Goal: Task Accomplishment & Management: Complete application form

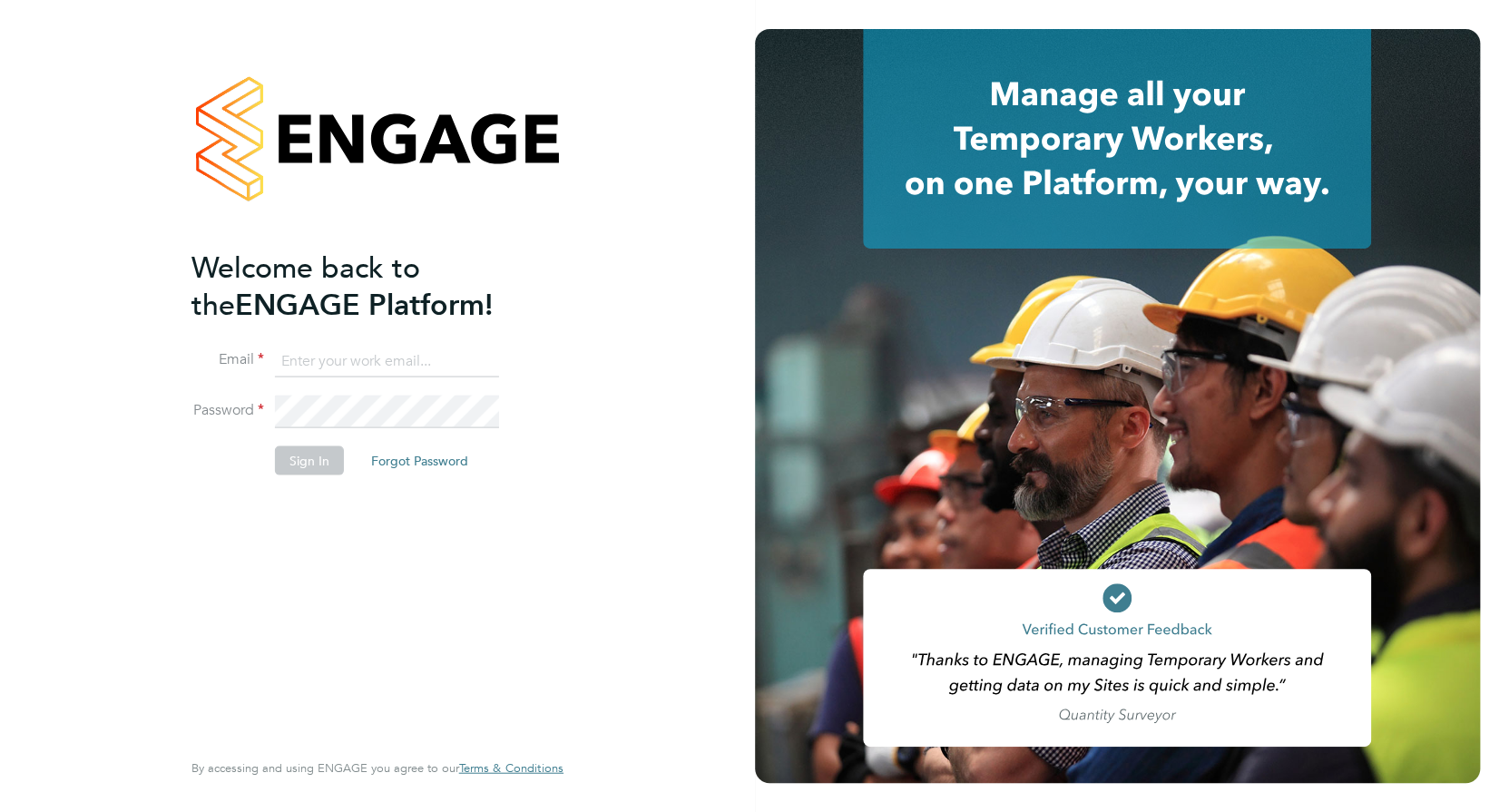
type input "[PERSON_NAME][EMAIL_ADDRESS][DOMAIN_NAME]"
click at [319, 456] on button "Sign In" at bounding box center [309, 460] width 69 height 29
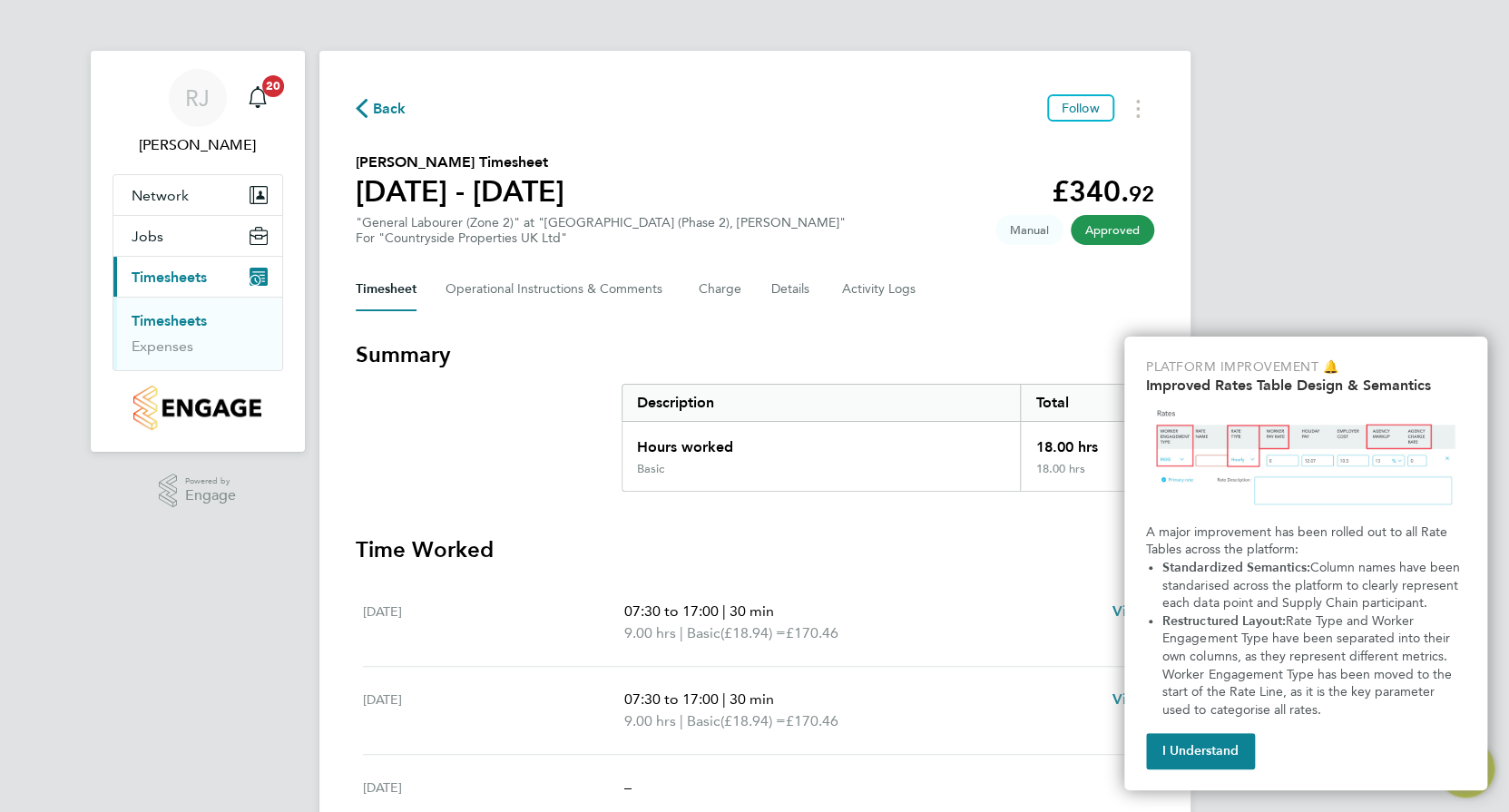
click at [1202, 738] on button "I Understand" at bounding box center [1201, 751] width 109 height 36
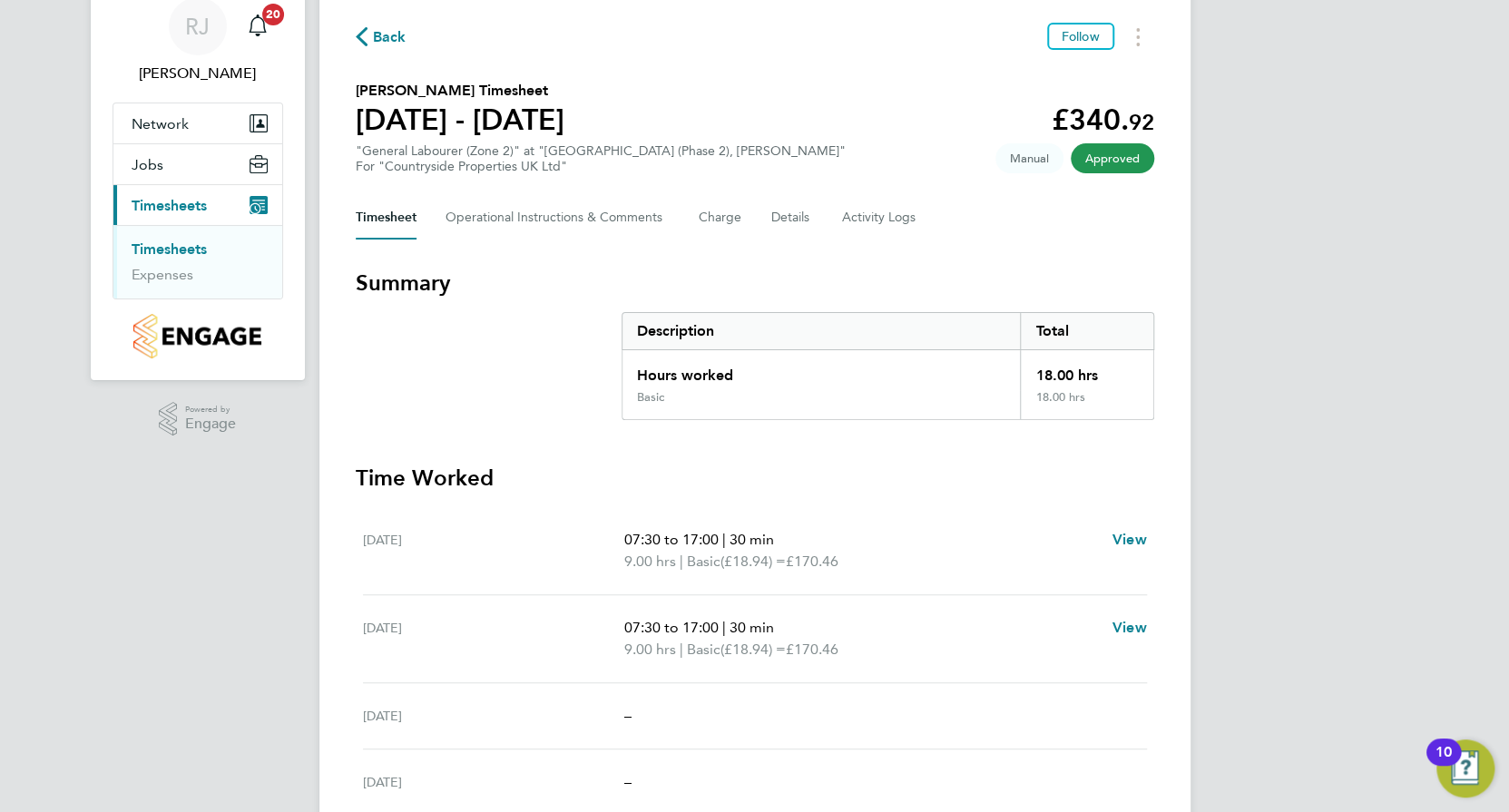
scroll to position [30, 0]
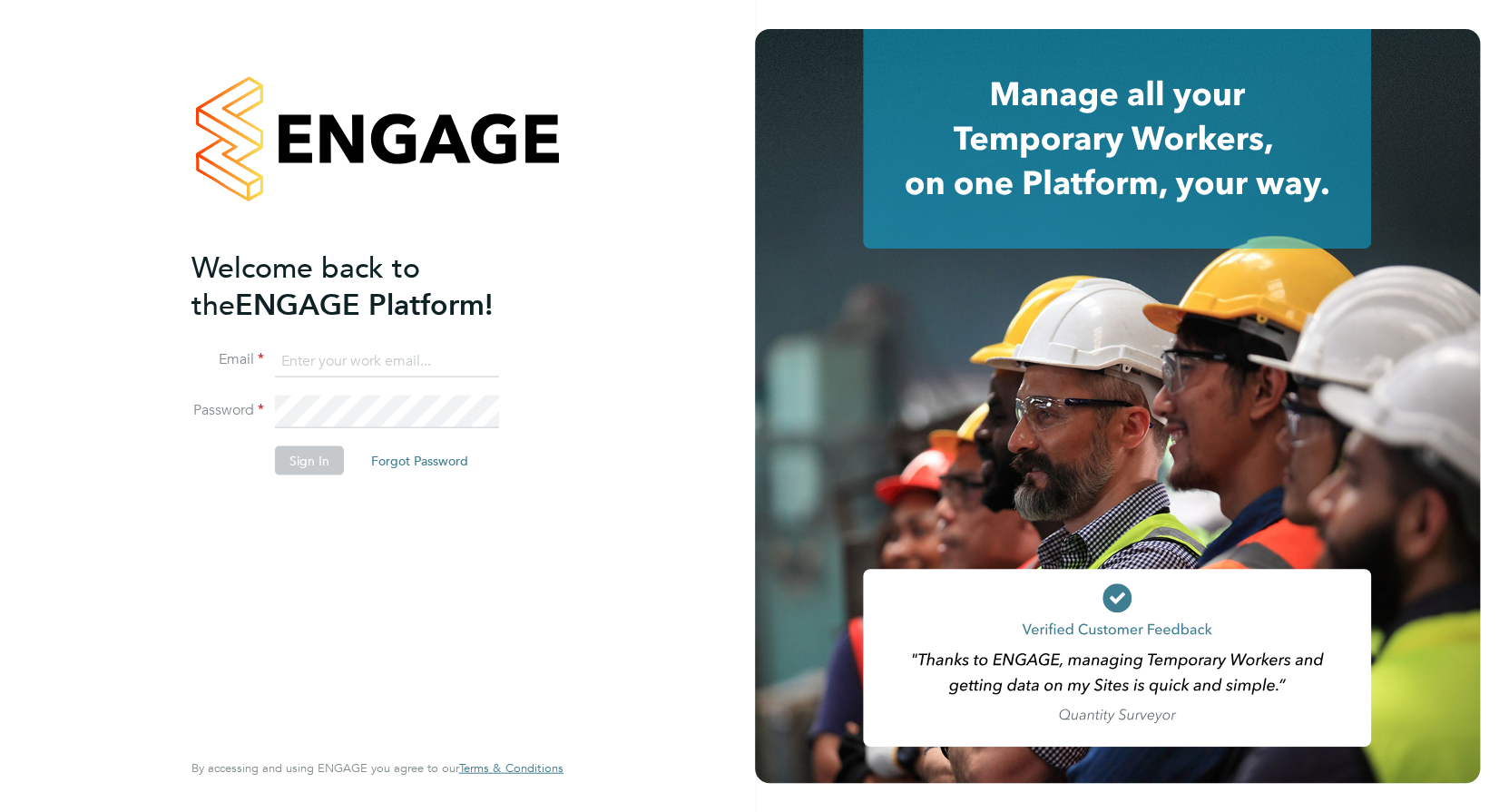
type input "[PERSON_NAME][EMAIL_ADDRESS][DOMAIN_NAME]"
click at [295, 457] on button "Sign In" at bounding box center [309, 460] width 69 height 29
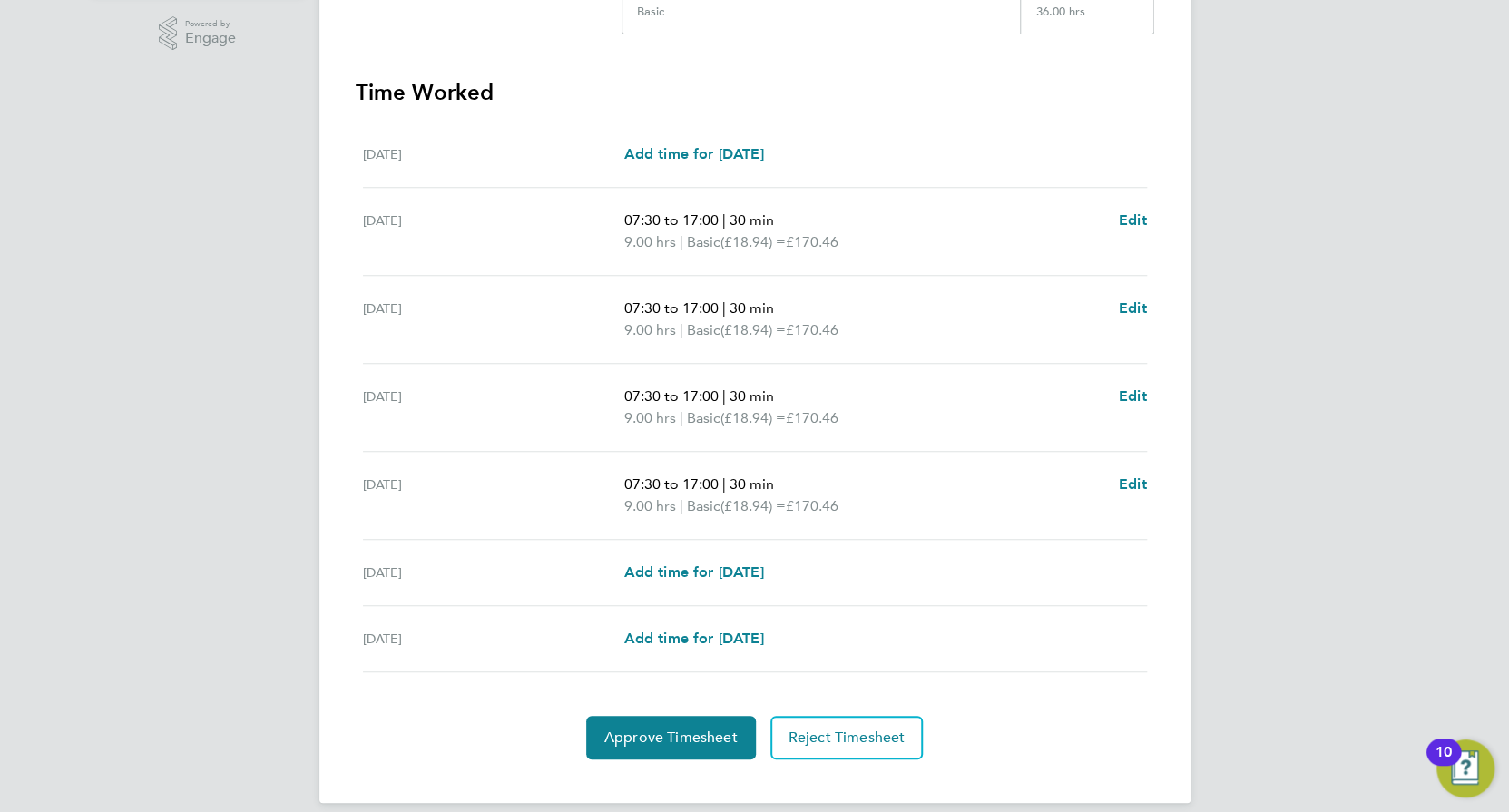
scroll to position [474, 0]
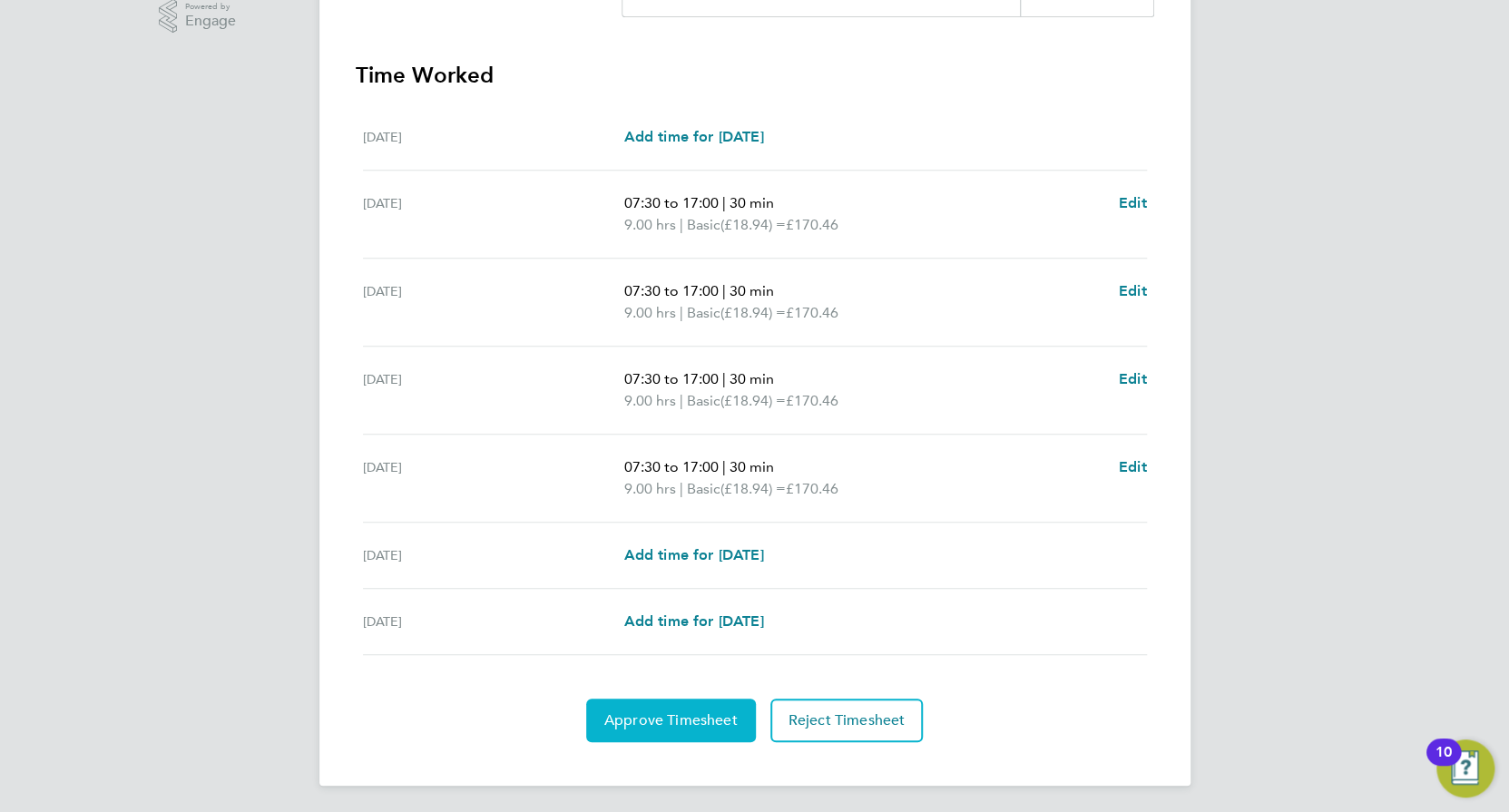
click at [632, 704] on button "Approve Timesheet" at bounding box center [671, 720] width 169 height 43
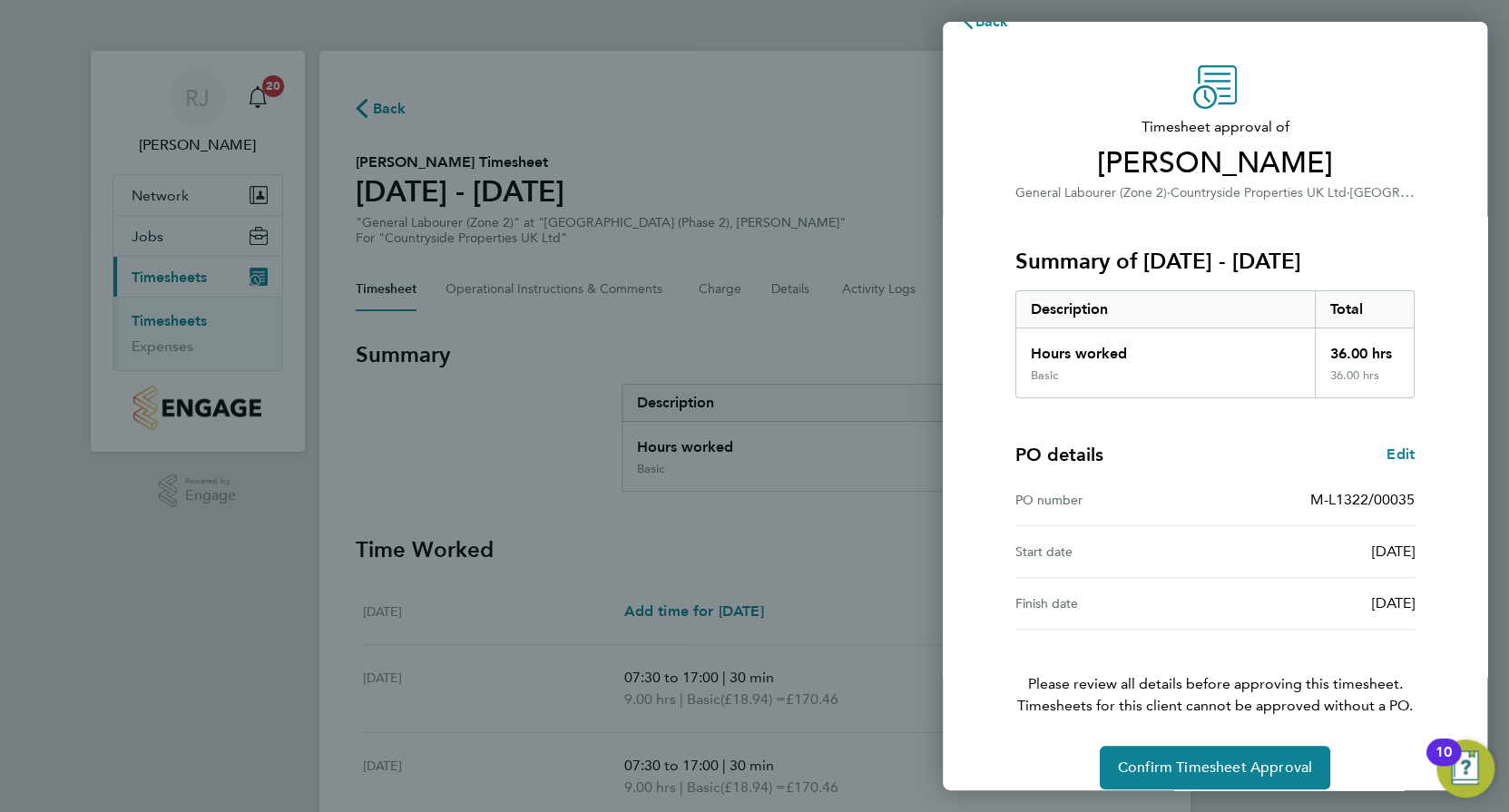
scroll to position [55, 0]
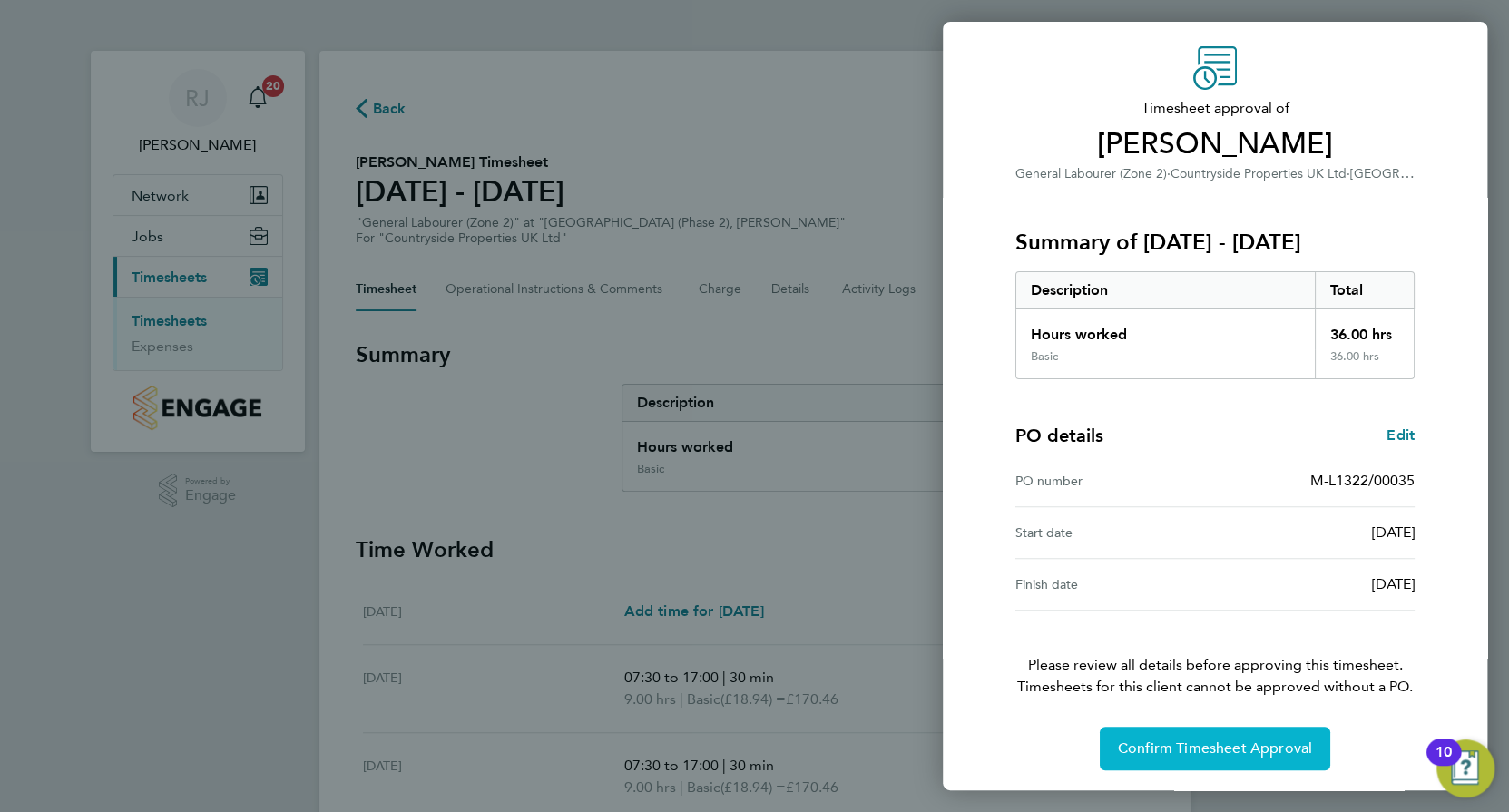
click at [1216, 735] on button "Confirm Timesheet Approval" at bounding box center [1215, 748] width 230 height 43
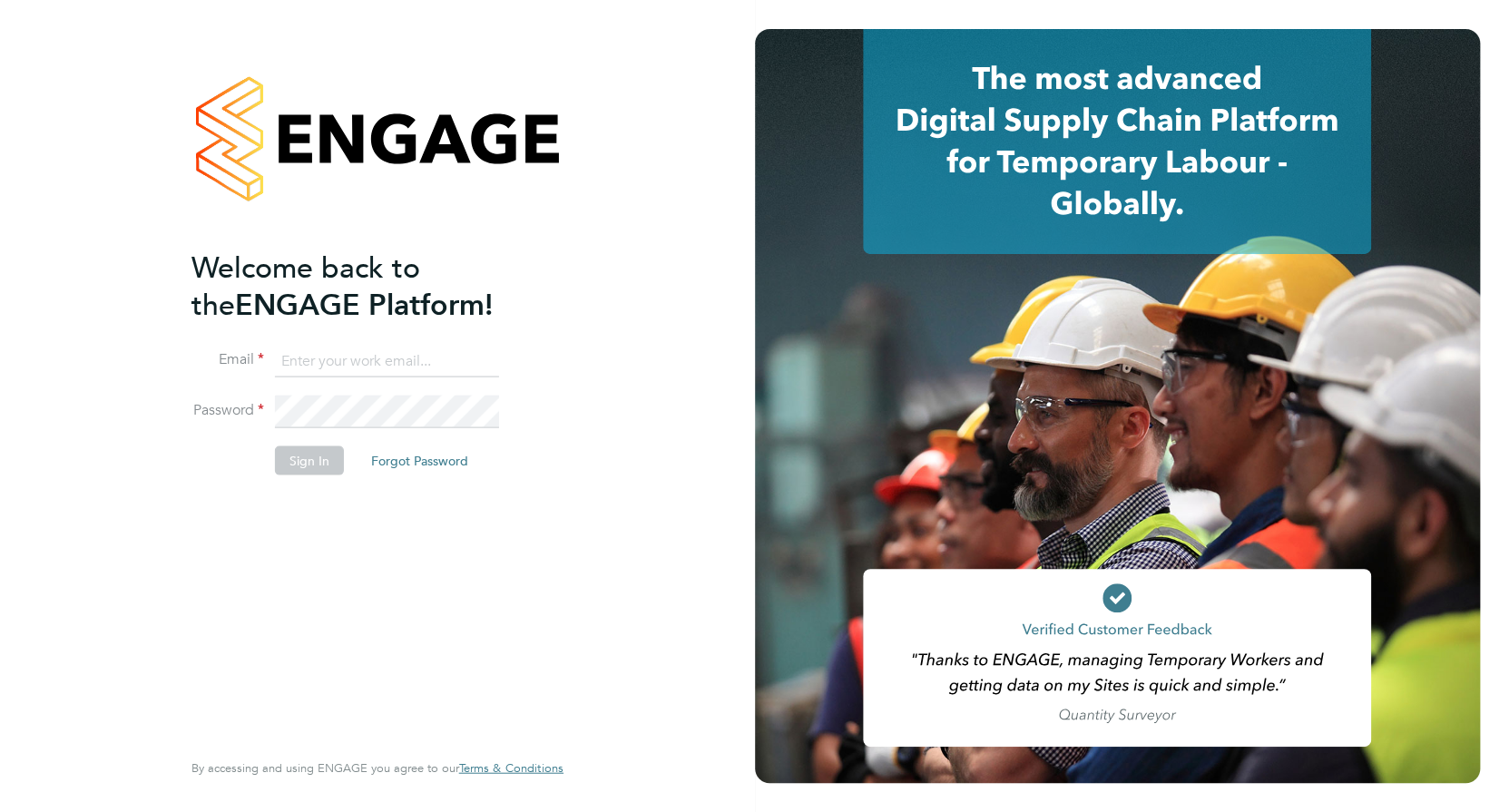
type input "[PERSON_NAME][EMAIL_ADDRESS][DOMAIN_NAME]"
click at [303, 460] on button "Sign In" at bounding box center [309, 460] width 69 height 29
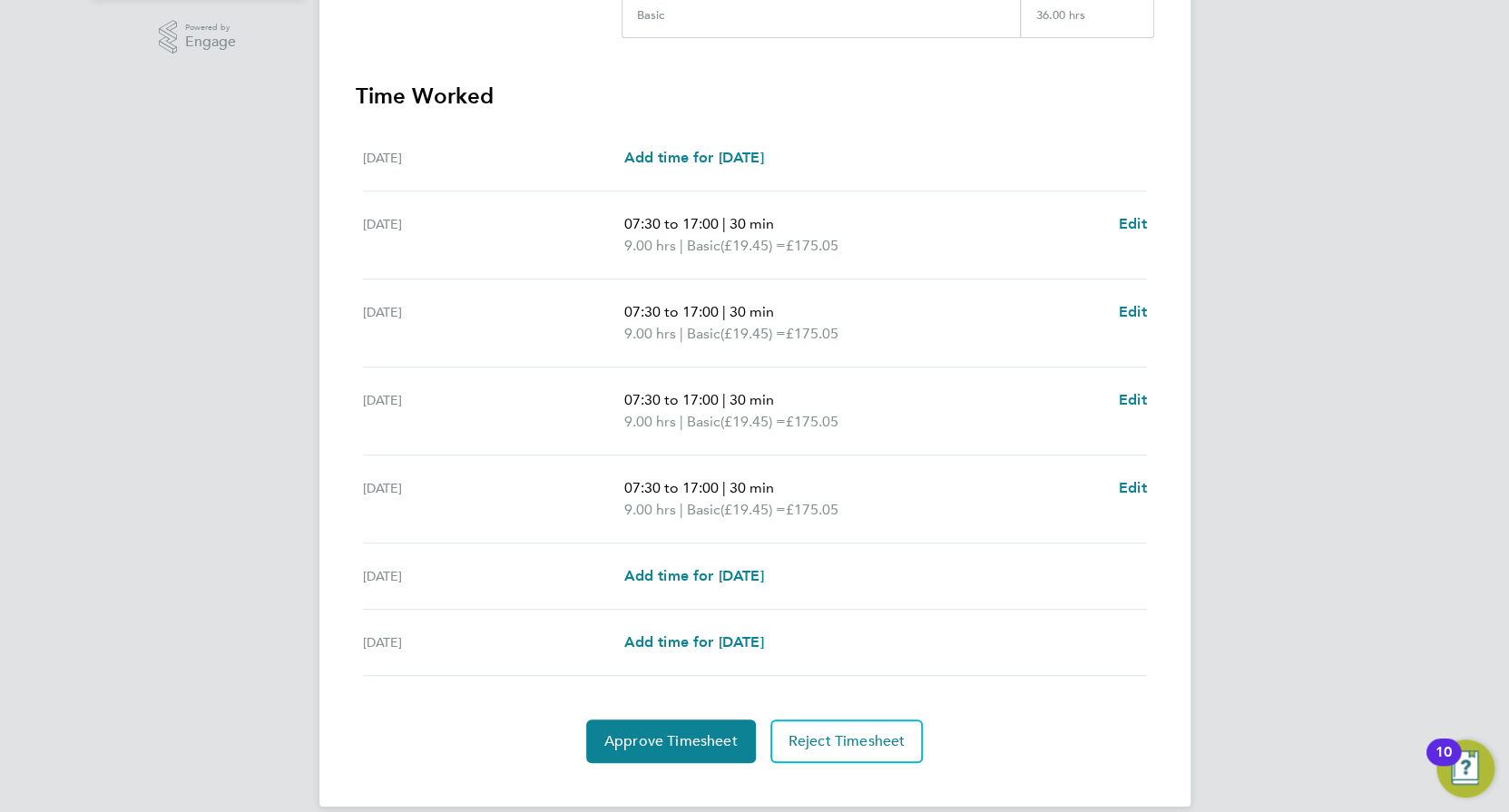
scroll to position [474, 0]
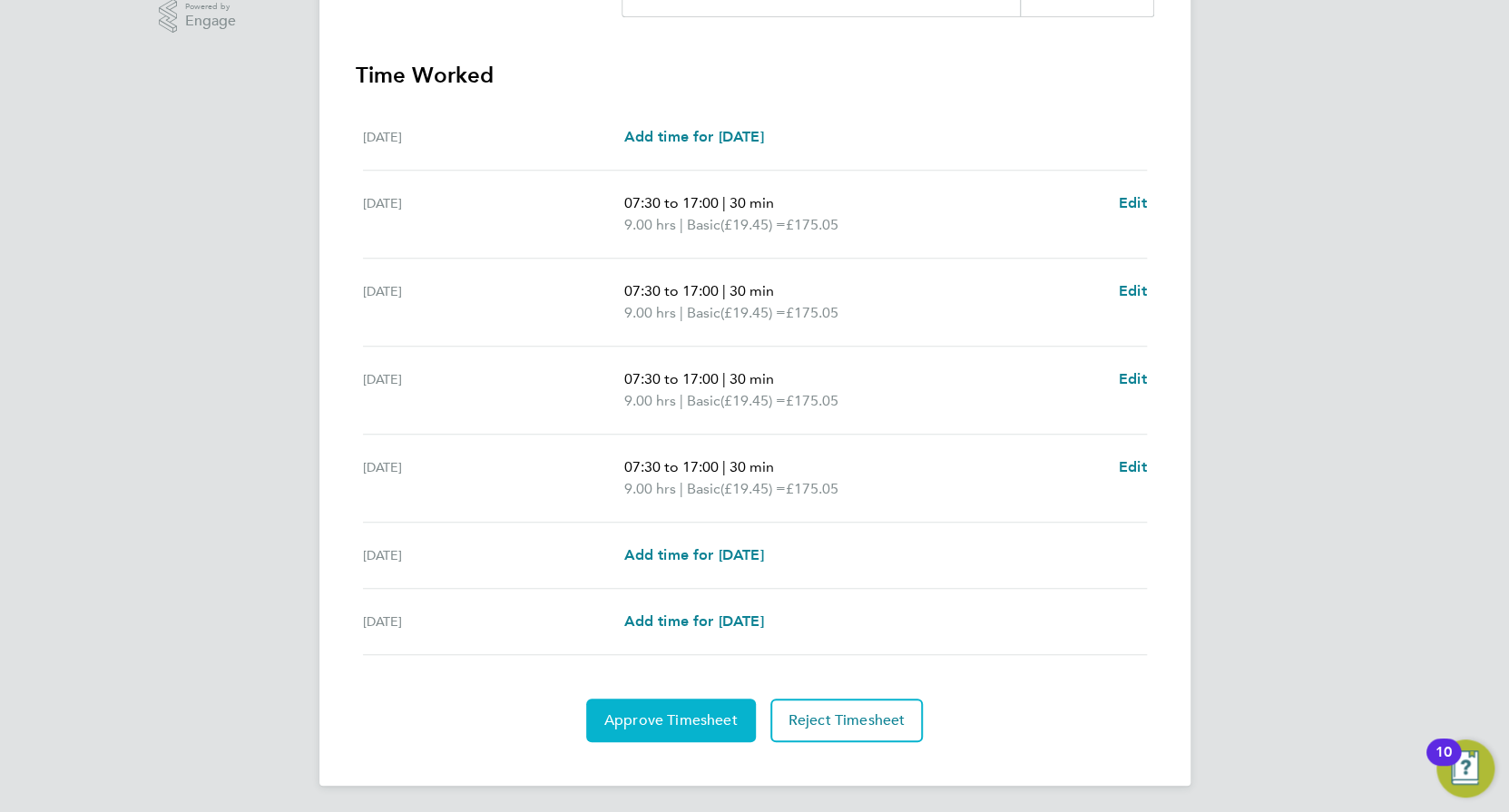
click at [686, 705] on button "Approve Timesheet" at bounding box center [671, 720] width 169 height 43
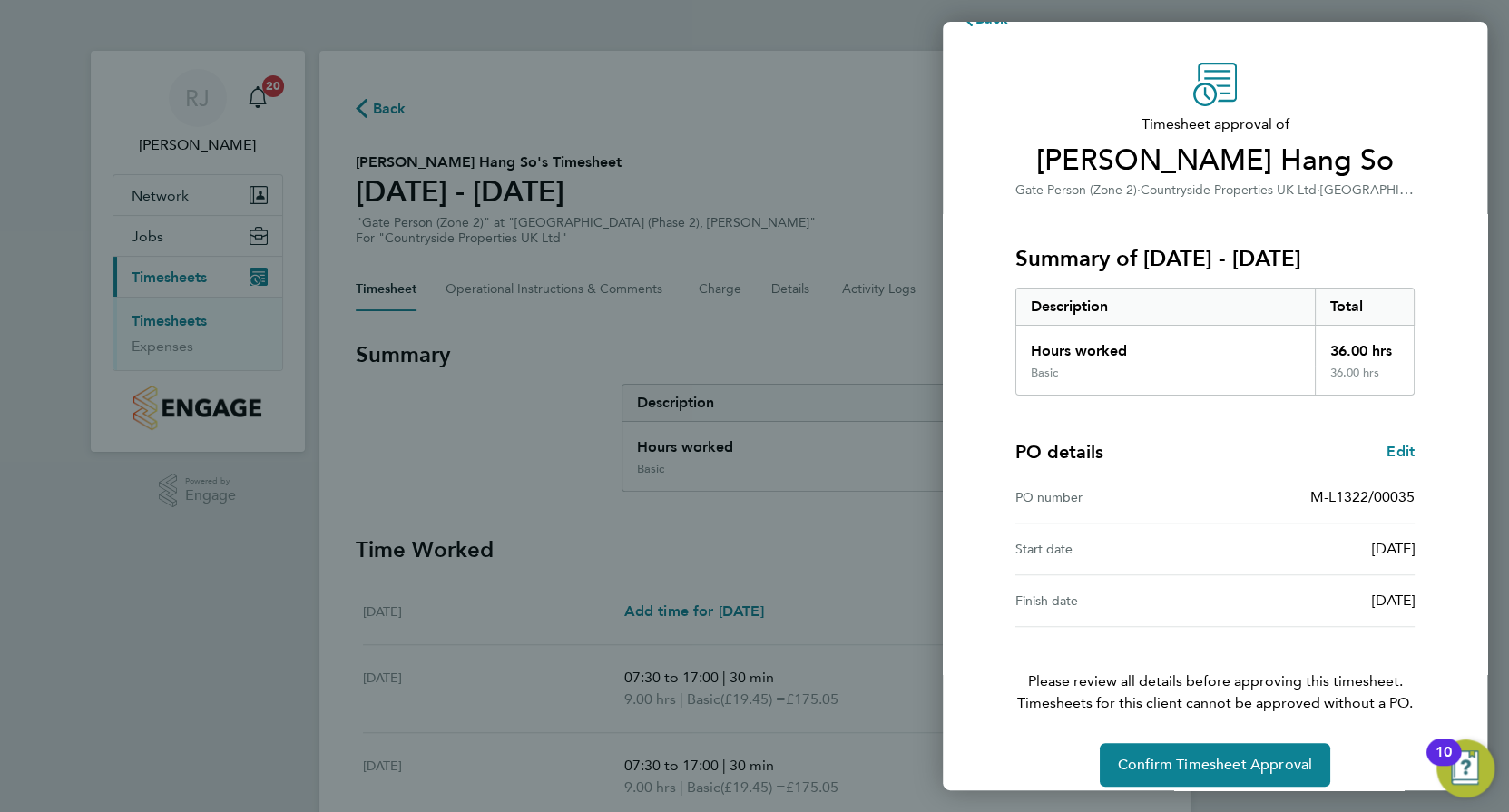
scroll to position [55, 0]
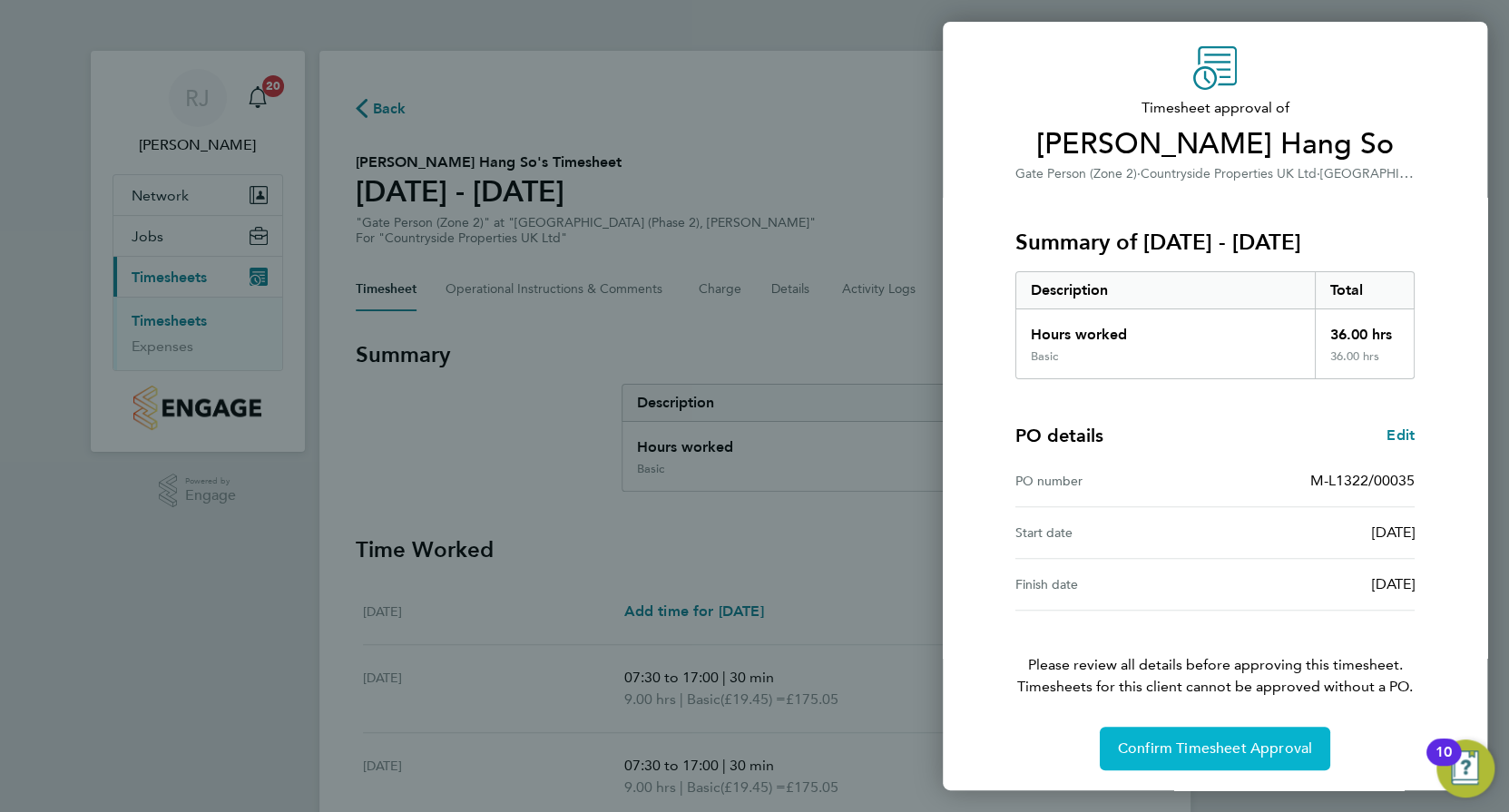
click at [1169, 743] on span "Confirm Timesheet Approval" at bounding box center [1216, 748] width 194 height 18
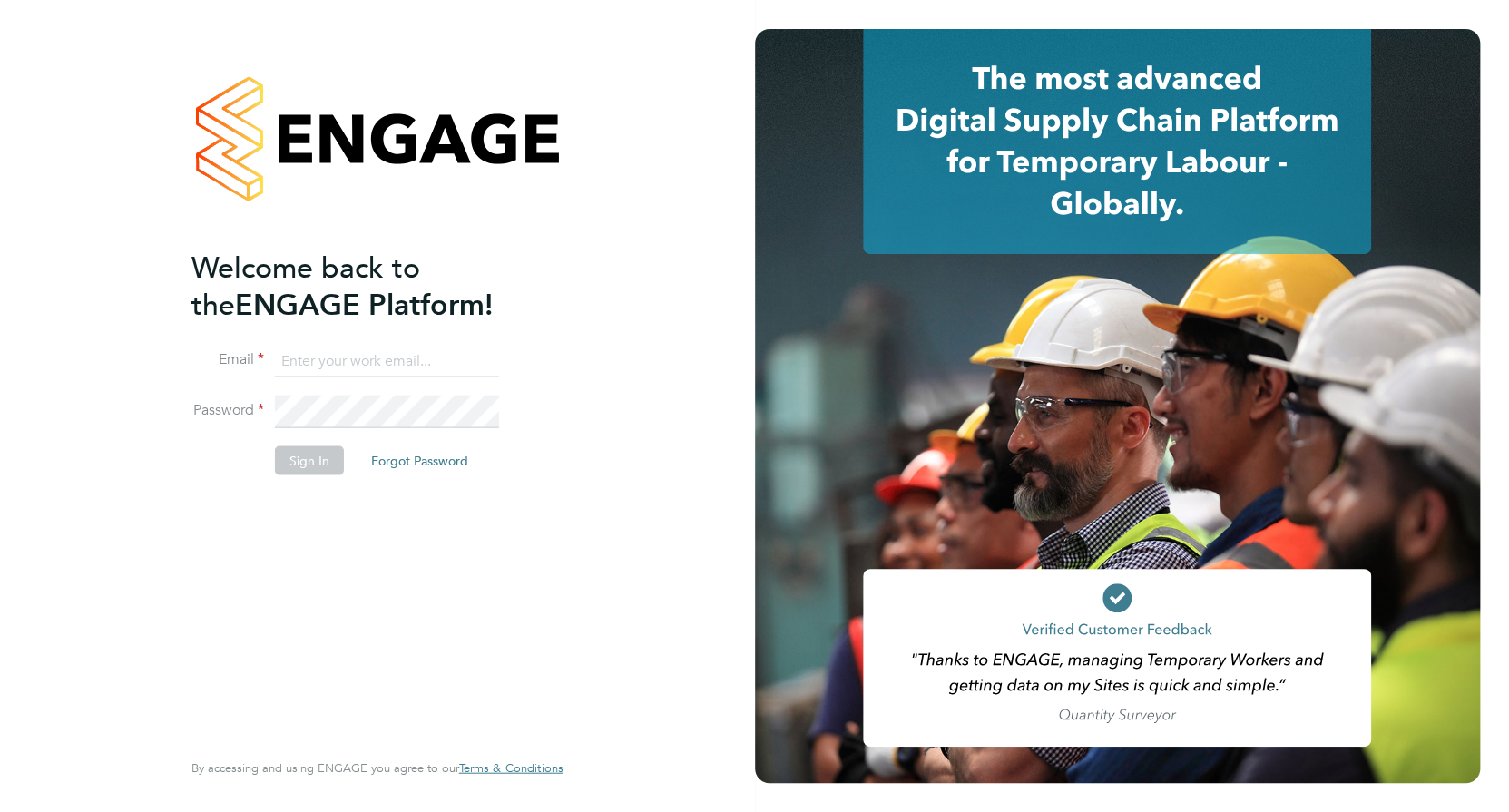
type input "richard.jamnitzky@vistry.co.uk"
click at [307, 455] on button "Sign In" at bounding box center [309, 460] width 69 height 29
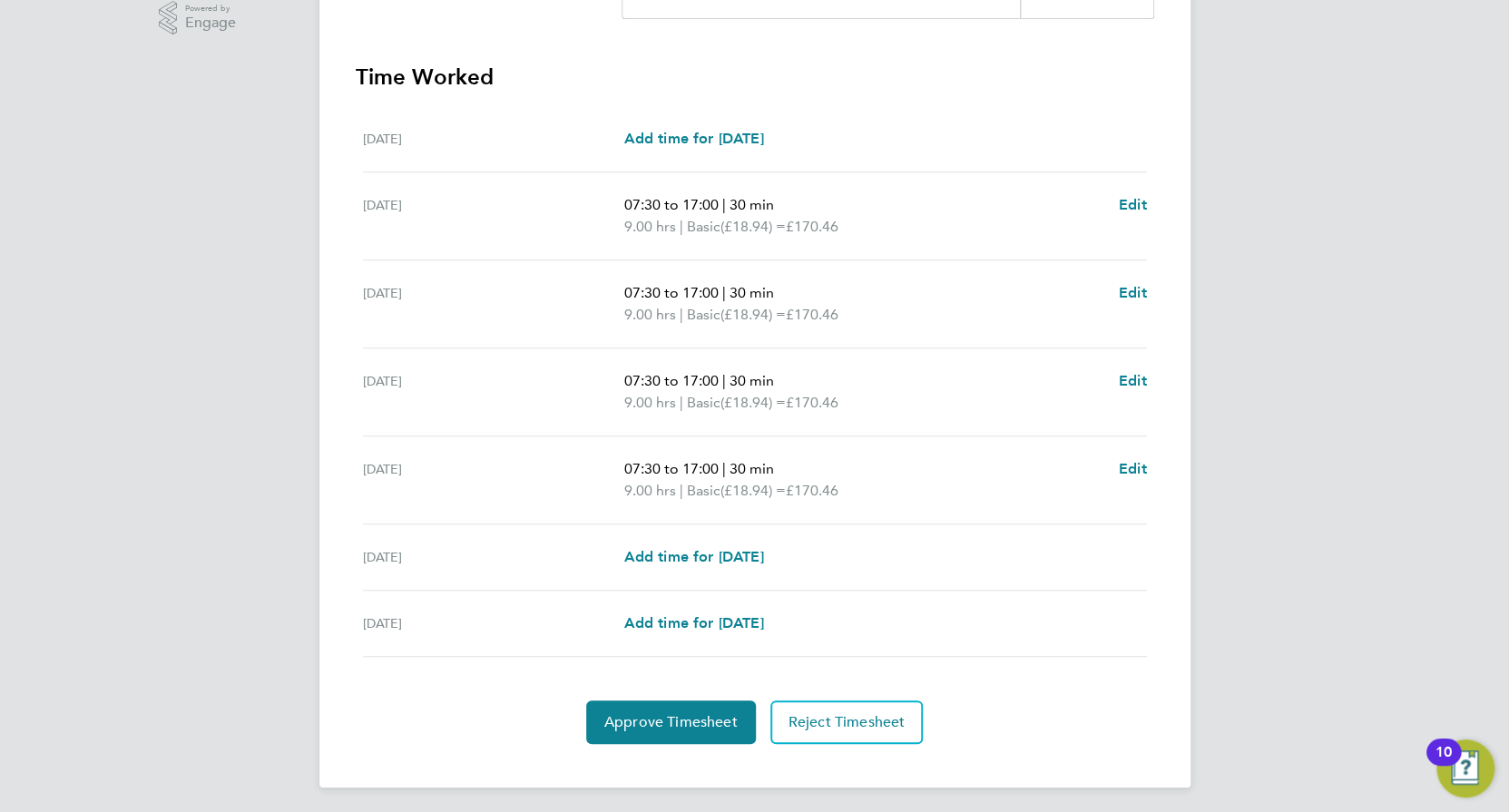
scroll to position [474, 0]
click at [639, 703] on button "Approve Timesheet" at bounding box center [671, 720] width 169 height 43
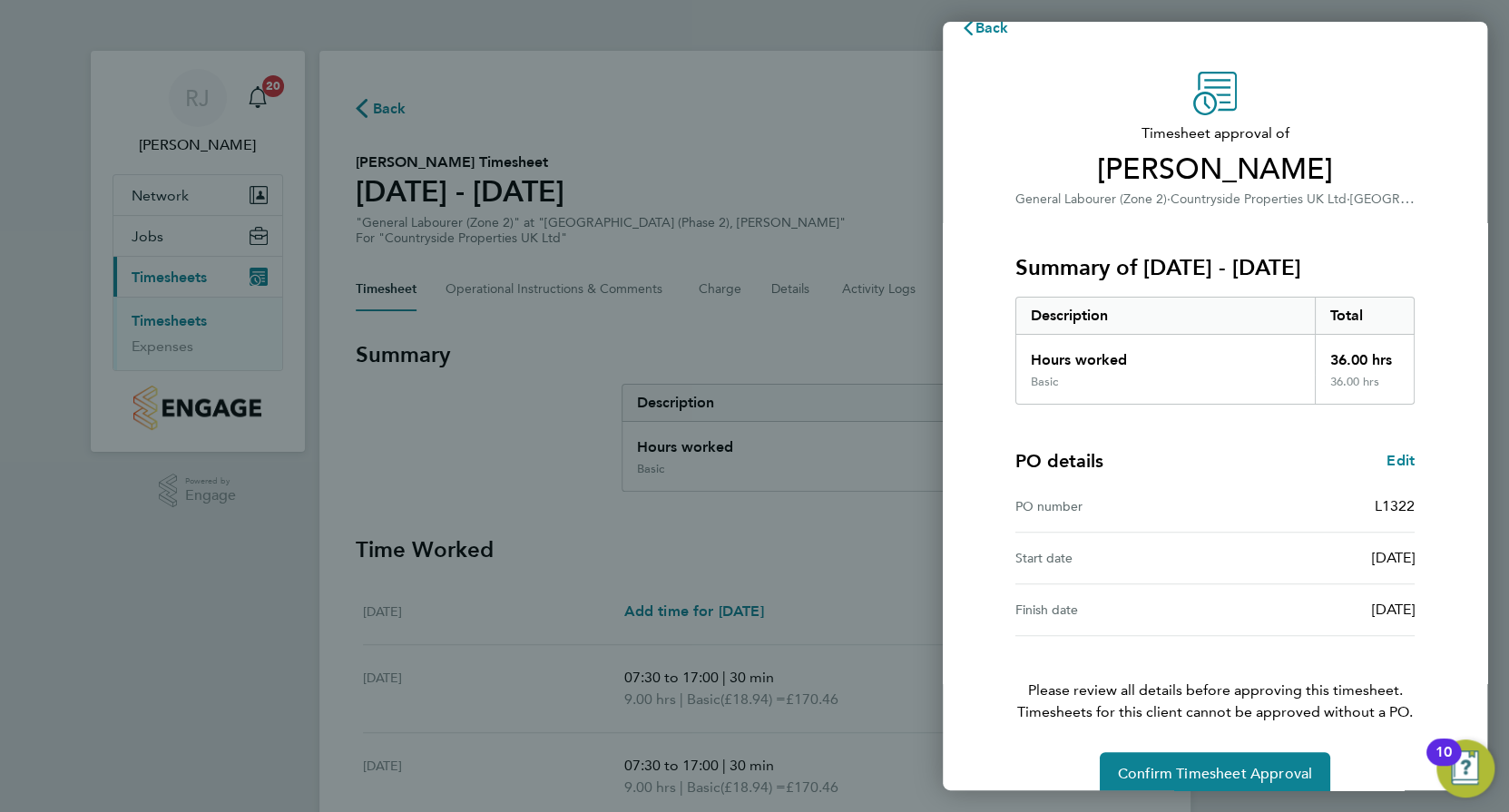
scroll to position [55, 0]
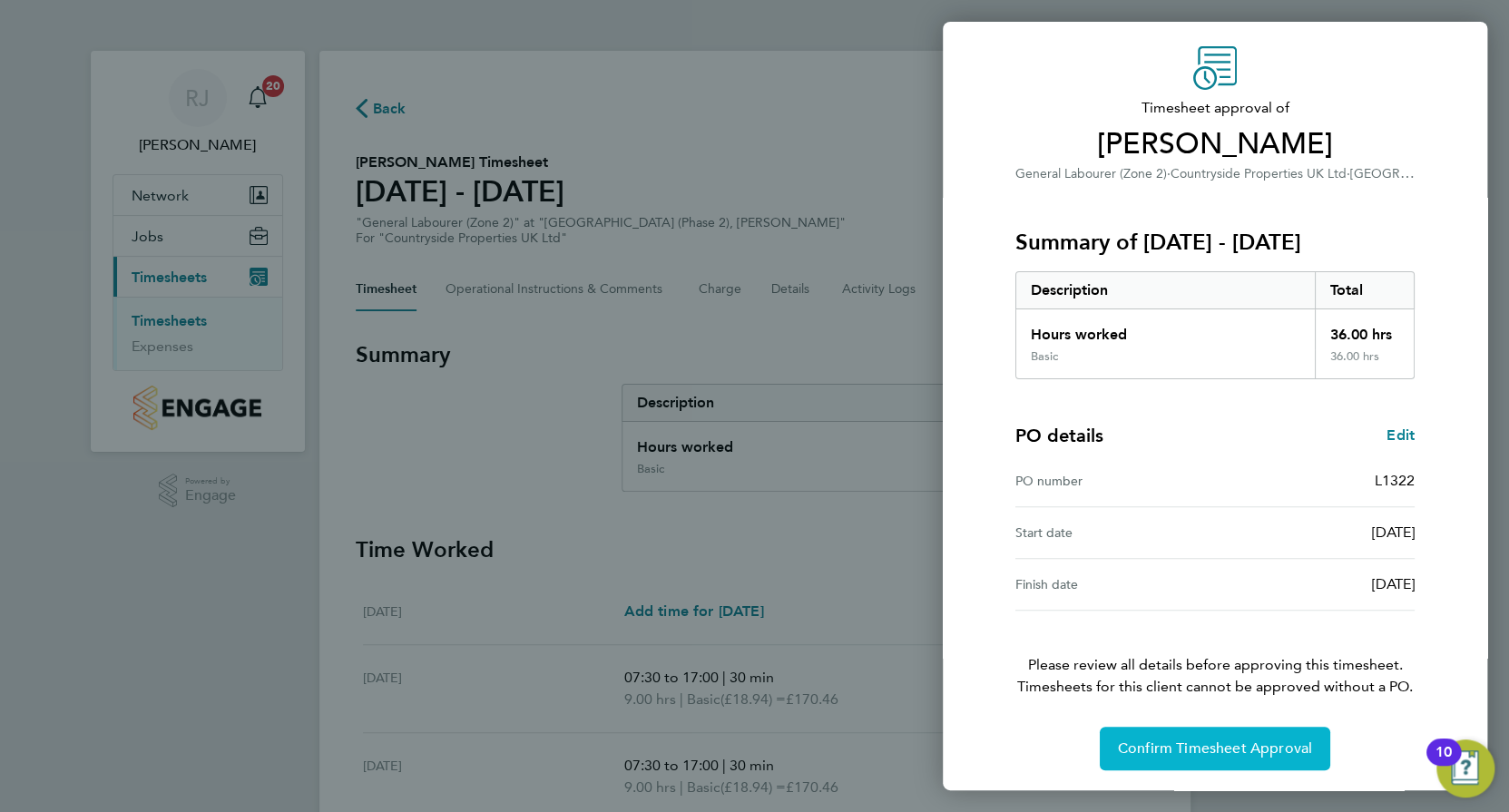
click at [1171, 735] on button "Confirm Timesheet Approval" at bounding box center [1215, 748] width 230 height 43
